Goal: Transaction & Acquisition: Book appointment/travel/reservation

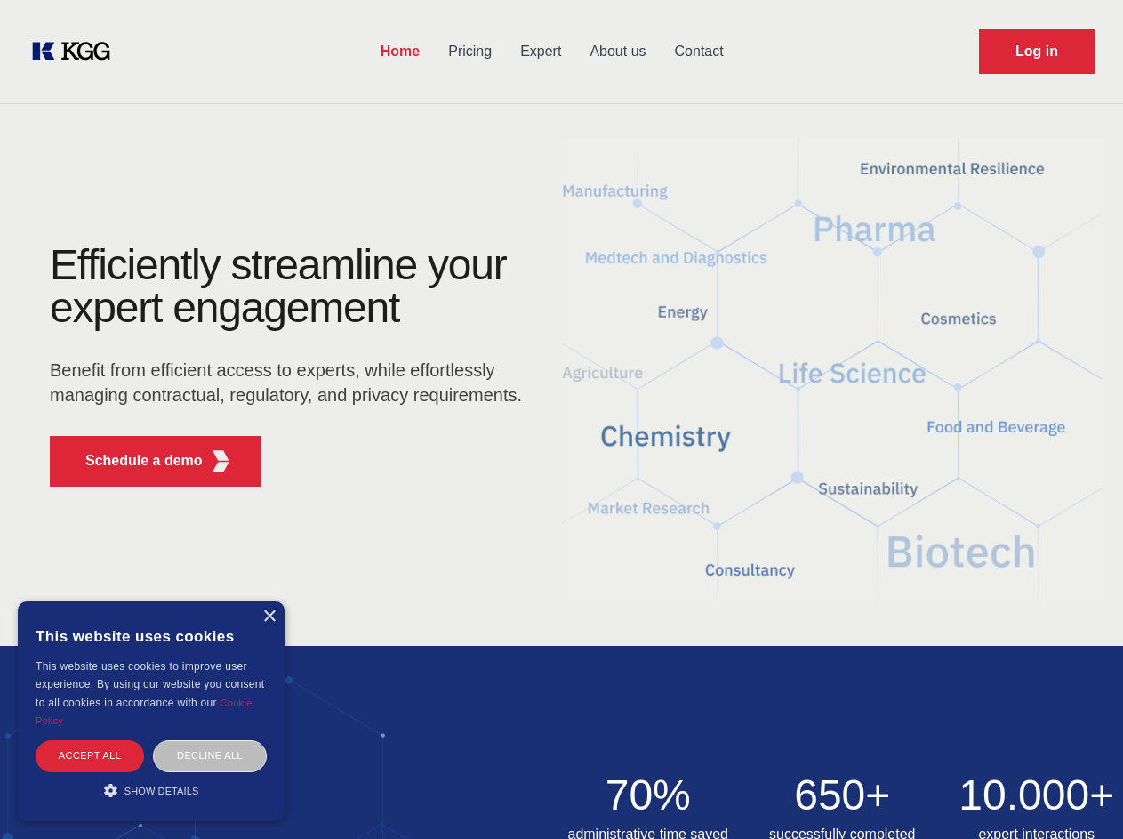
click at [561, 419] on div "Efficiently streamline your expert engagement Benefit from efficient access to …" at bounding box center [291, 372] width 541 height 257
click at [133, 461] on p "Schedule a demo" at bounding box center [143, 460] width 117 height 21
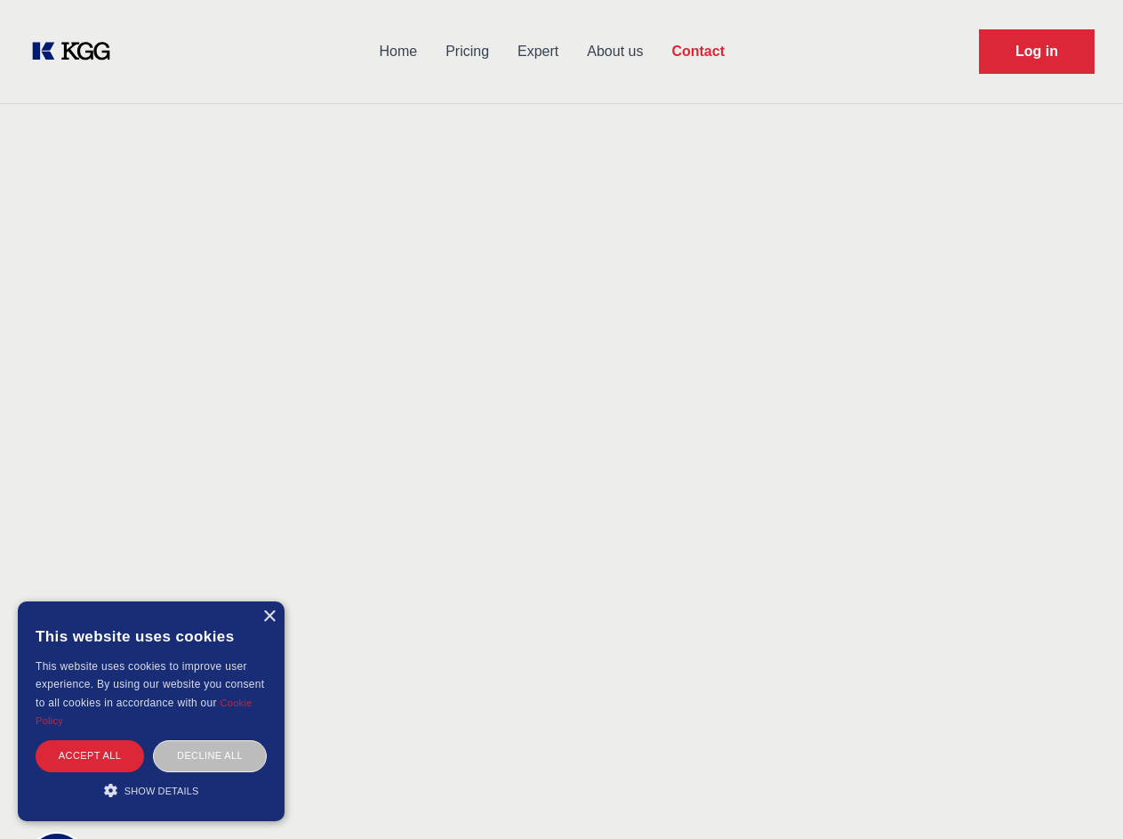
click at [269, 616] on div "× This website uses cookies This website uses cookies to improve user experienc…" at bounding box center [151, 711] width 267 height 220
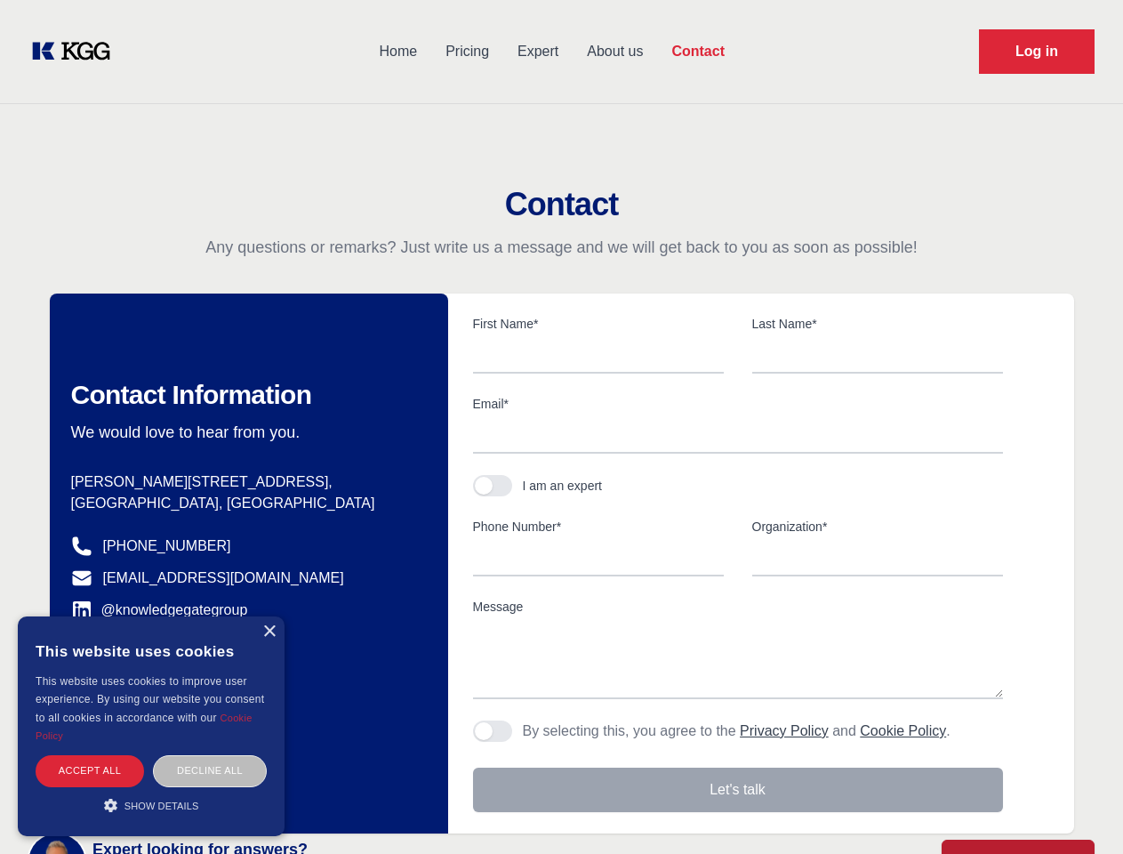
click at [90, 755] on div "Accept all" at bounding box center [90, 770] width 108 height 31
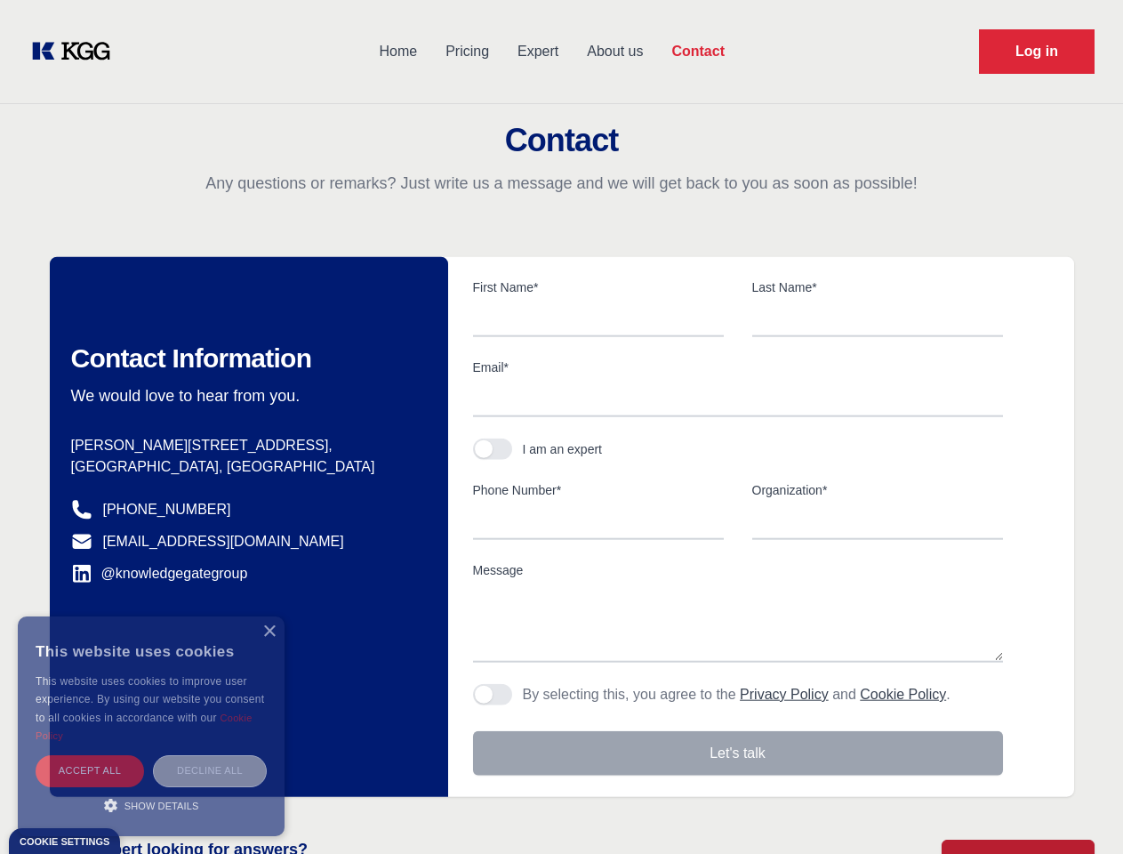
click at [210, 755] on div "Decline all" at bounding box center [210, 770] width 114 height 31
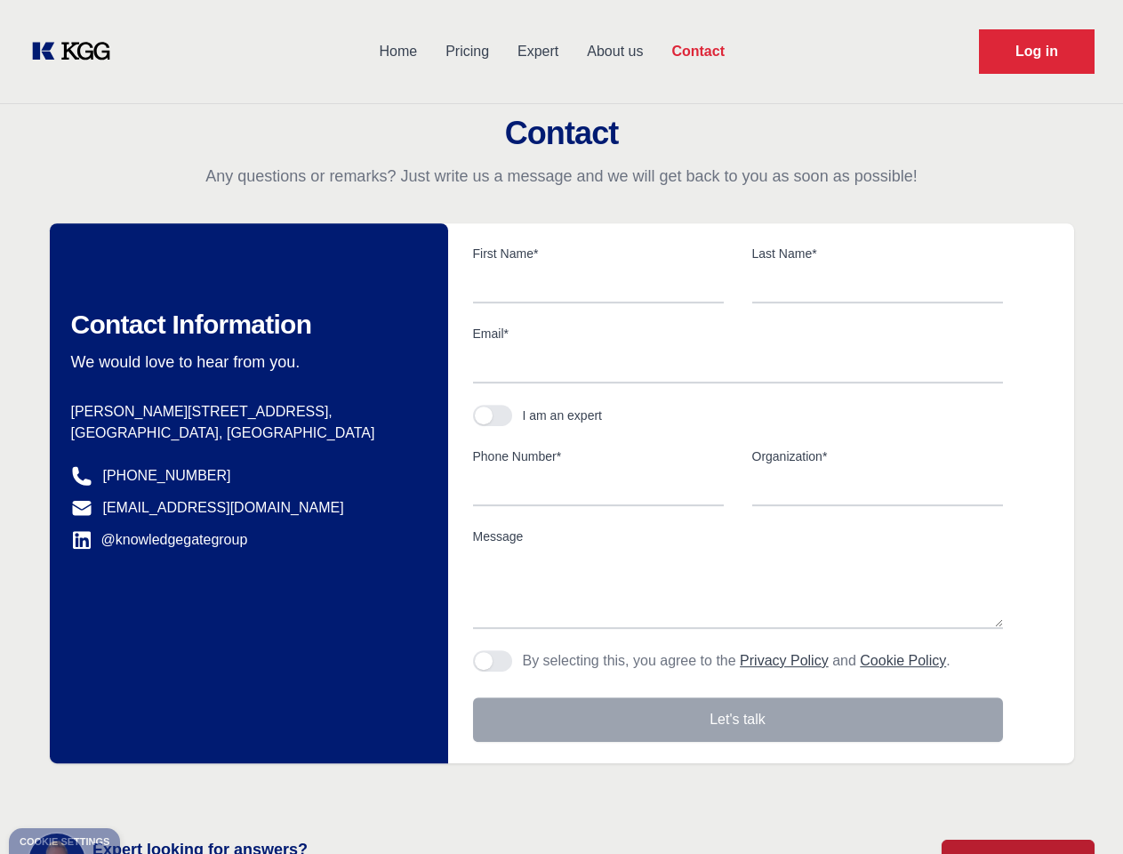
click at [151, 790] on main "Contact Any questions or remarks? Just write us a message and we will get back …" at bounding box center [561, 463] width 1123 height 926
